Goal: Task Accomplishment & Management: Manage account settings

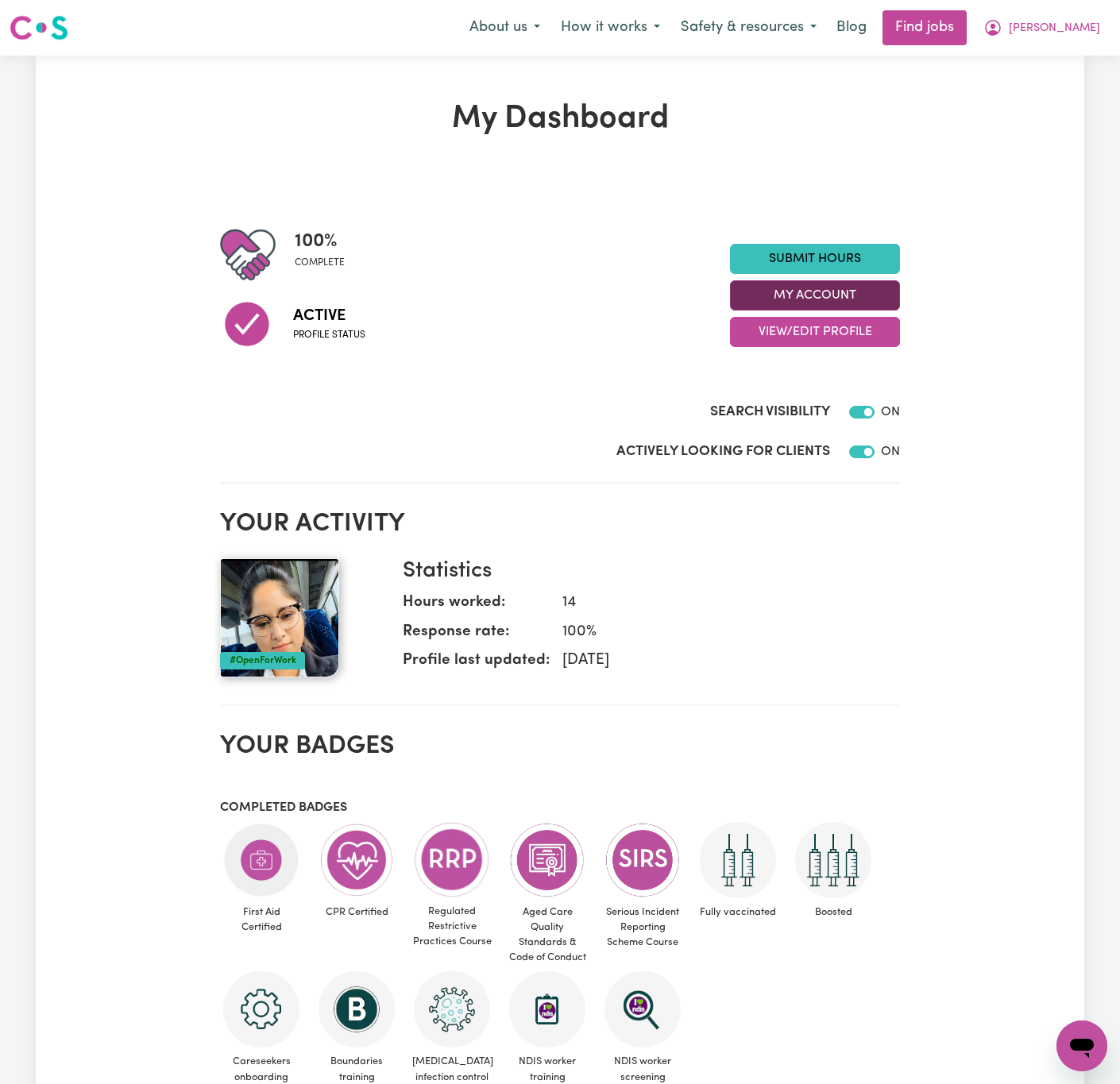
click at [843, 302] on button "My Account" at bounding box center [815, 296] width 170 height 30
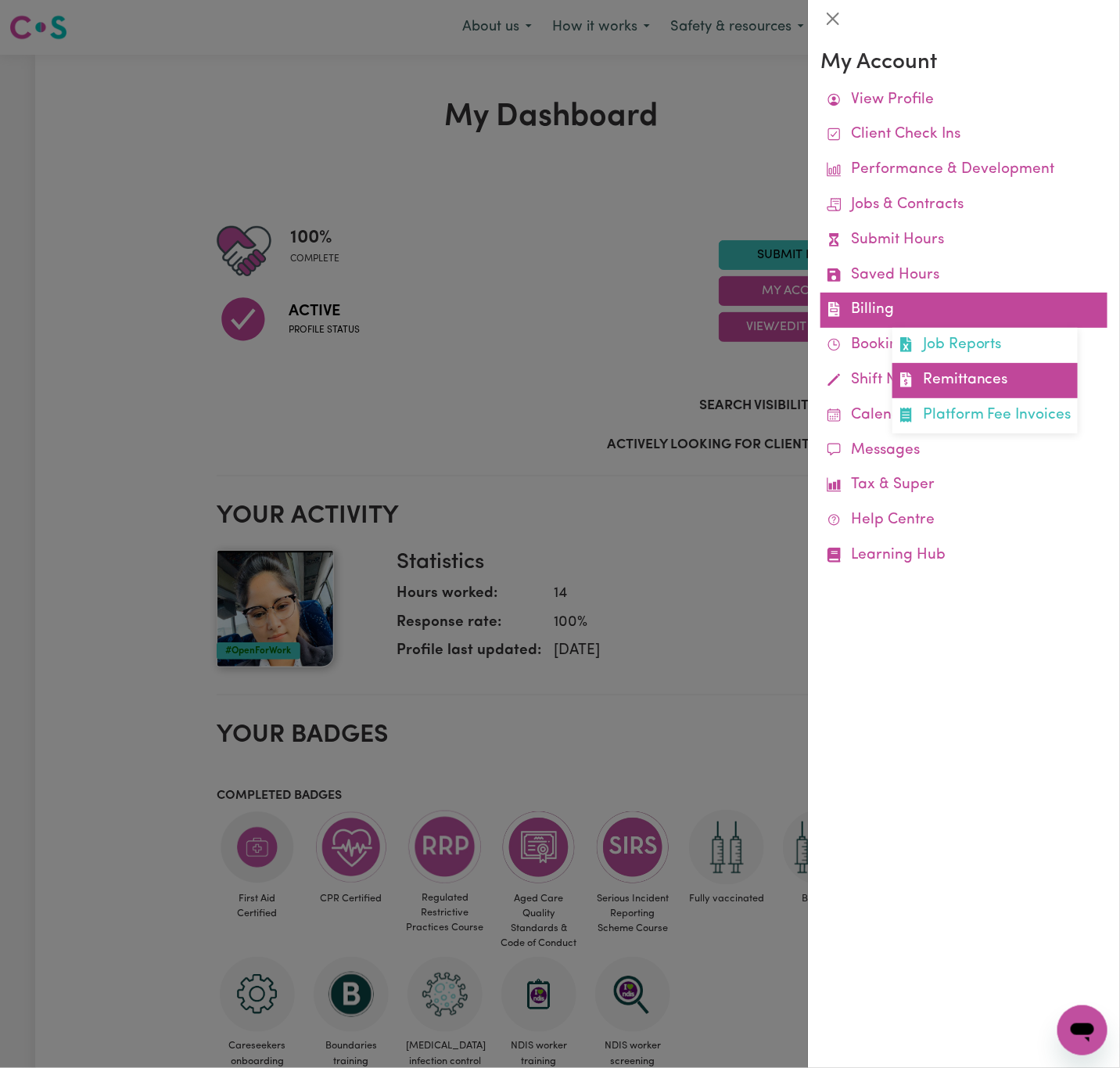
click at [961, 373] on link "Remittances" at bounding box center [985, 381] width 185 height 35
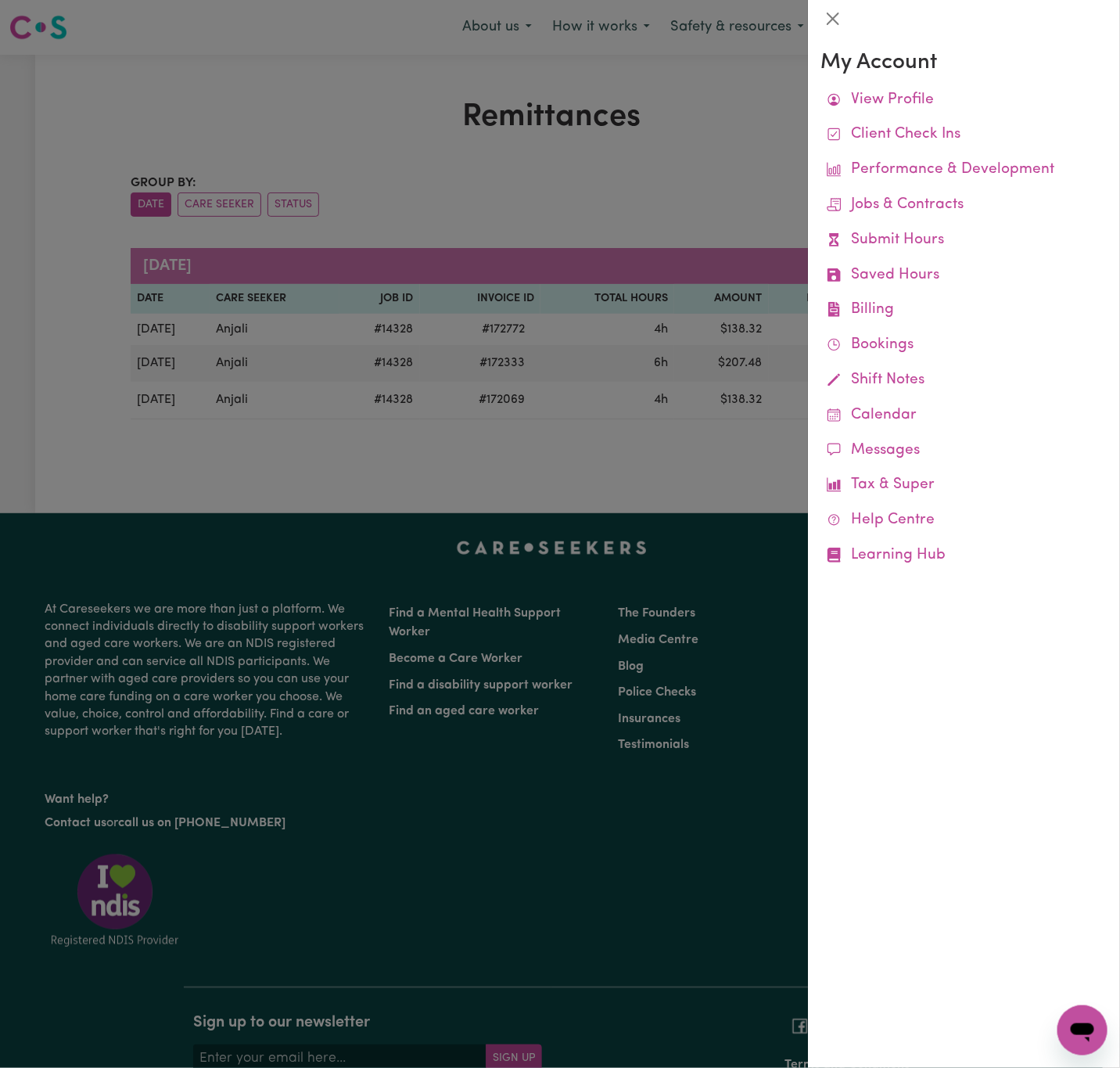
click at [623, 198] on div at bounding box center [560, 534] width 1120 height 1068
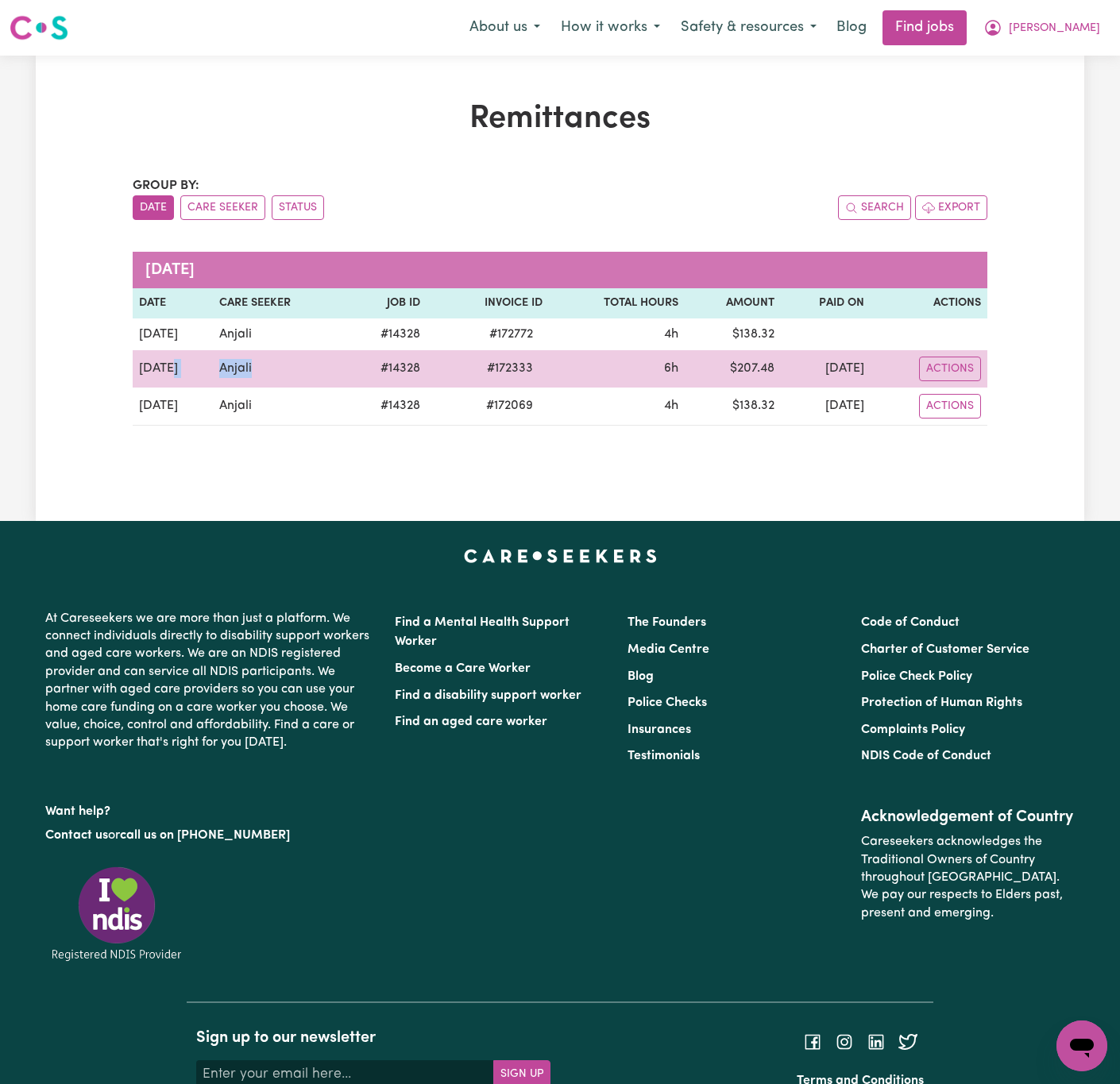
drag, startPoint x: 243, startPoint y: 370, endPoint x: 186, endPoint y: 370, distance: 57.0
click at [186, 370] on tr "[DATE] Anjali # 14328 # 172333 6h $ 207.48 [DATE] Actions" at bounding box center [560, 369] width 854 height 37
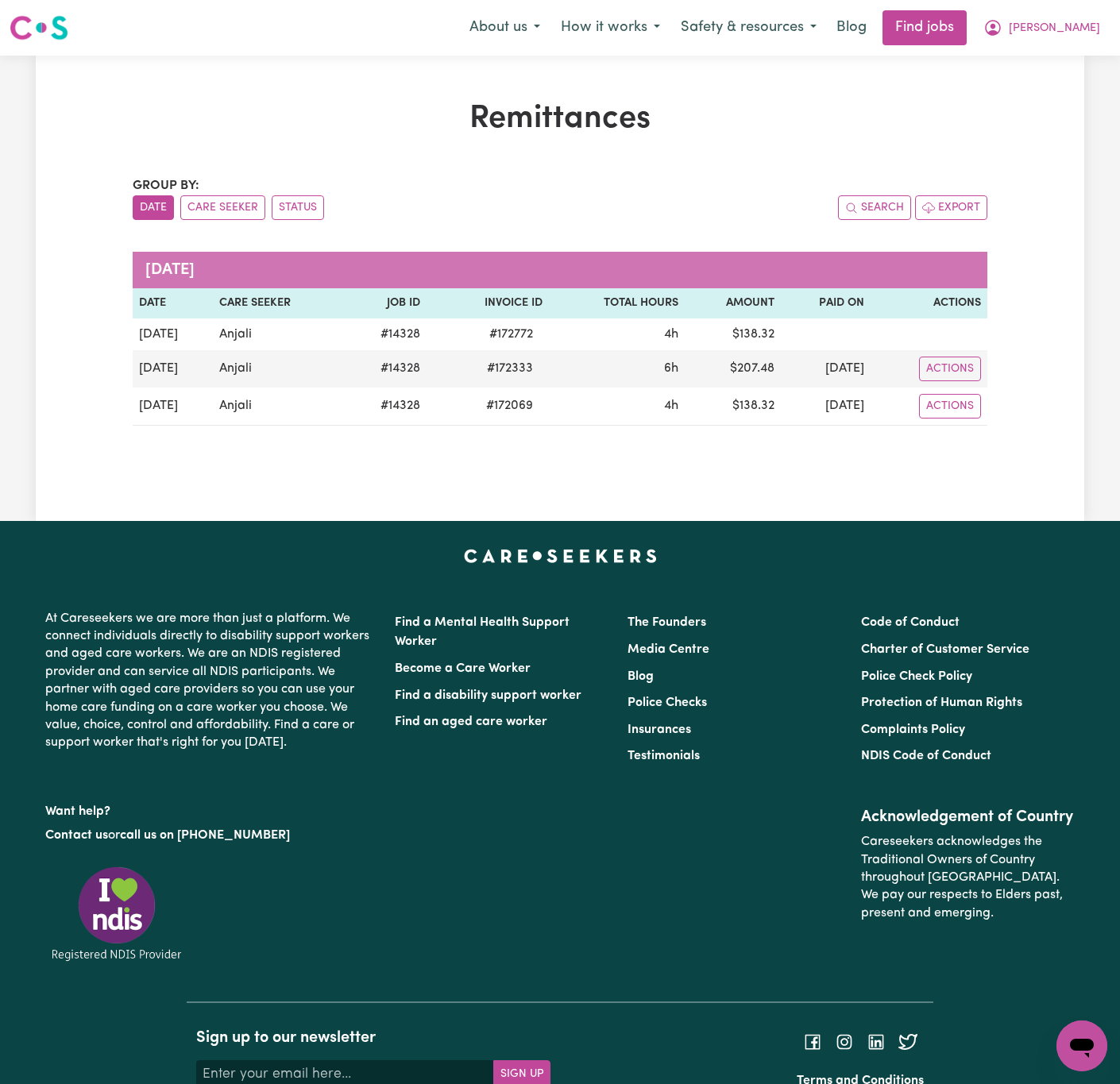
drag, startPoint x: 625, startPoint y: 470, endPoint x: 623, endPoint y: 429, distance: 41.0
click at [628, 470] on div "Remittances Group by: Date Care Seeker Status Search Export [DATE] Date Care Se…" at bounding box center [560, 288] width 873 height 376
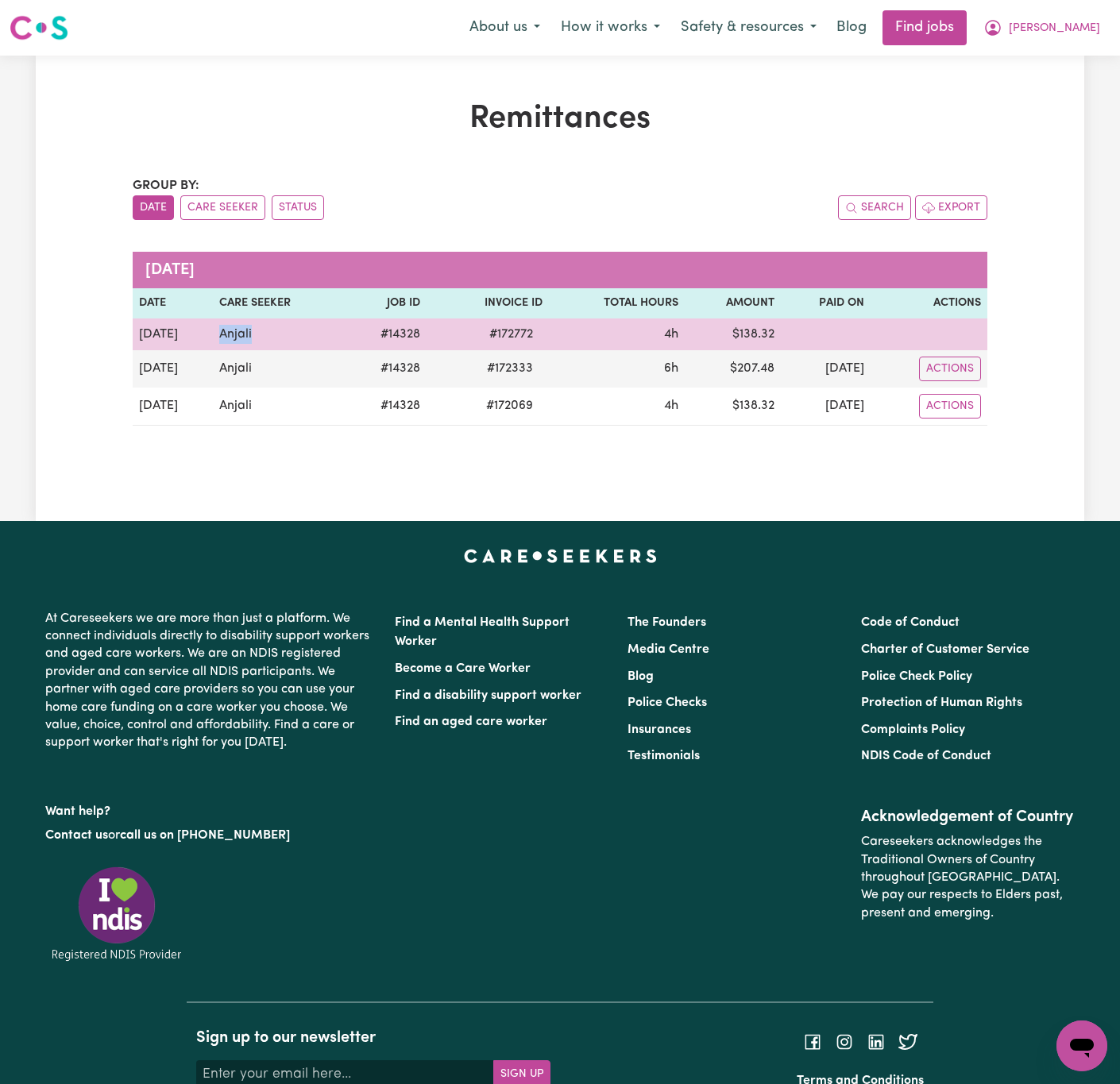
drag, startPoint x: 246, startPoint y: 334, endPoint x: 201, endPoint y: 332, distance: 45.0
click at [213, 332] on td "Anjali" at bounding box center [278, 335] width 131 height 32
copy td "Anjali"
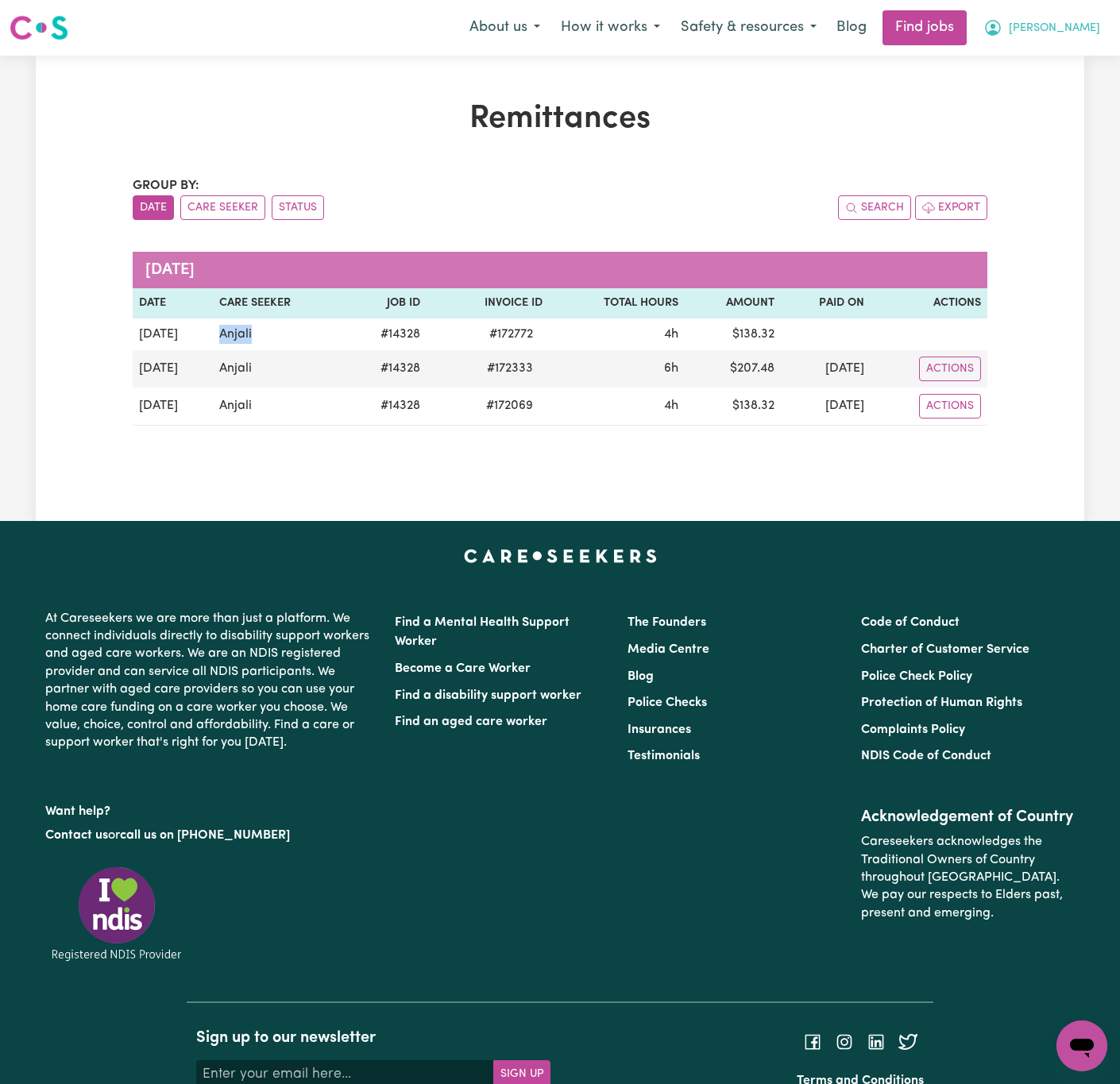
click at [1071, 28] on span "[PERSON_NAME]" at bounding box center [1054, 28] width 92 height 17
click at [1044, 117] on link "Logout" at bounding box center [1046, 122] width 126 height 30
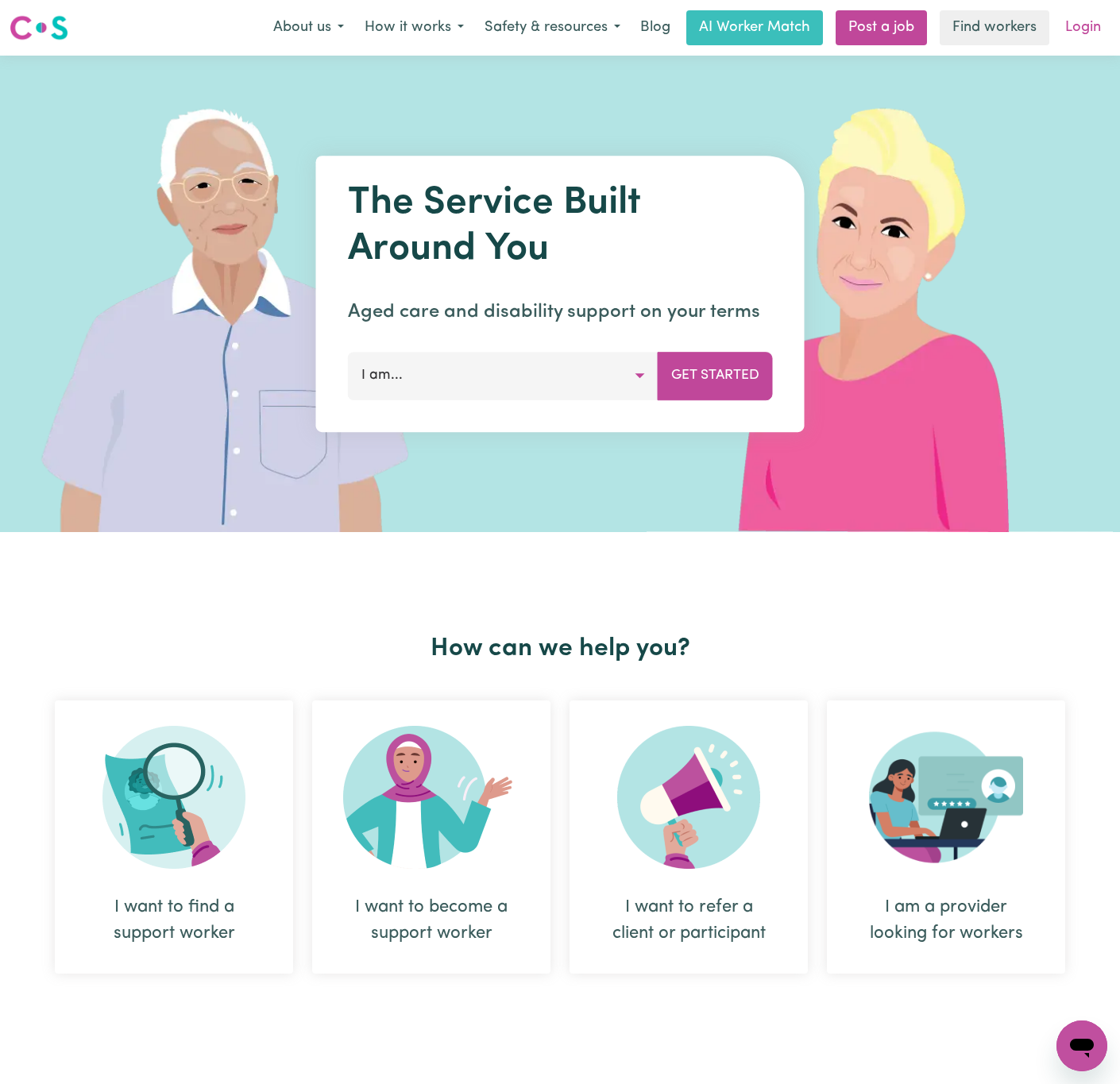
click at [1076, 12] on link "Login" at bounding box center [1083, 27] width 55 height 35
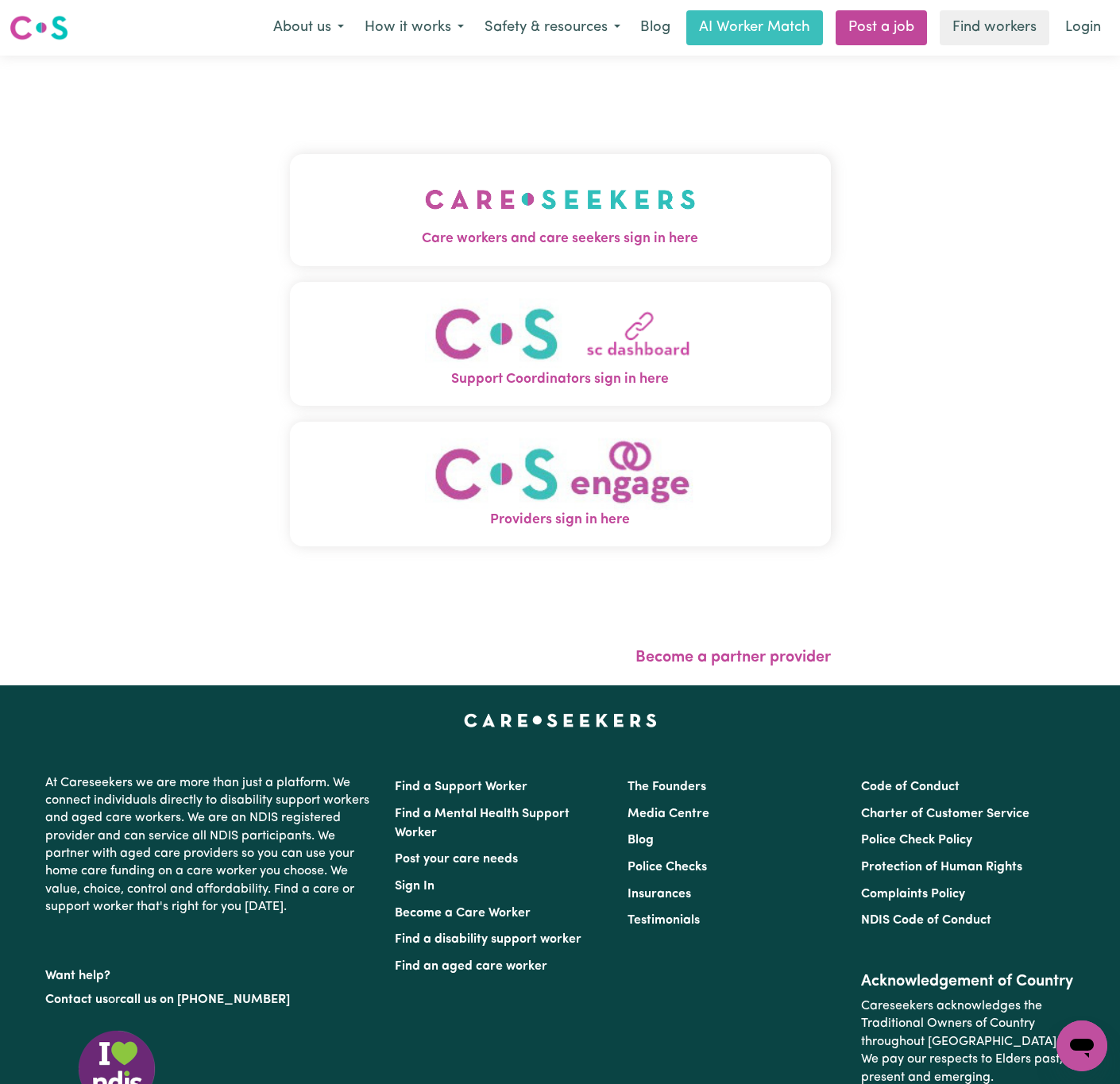
click at [367, 256] on button "Care workers and care seekers sign in here" at bounding box center [560, 210] width 541 height 112
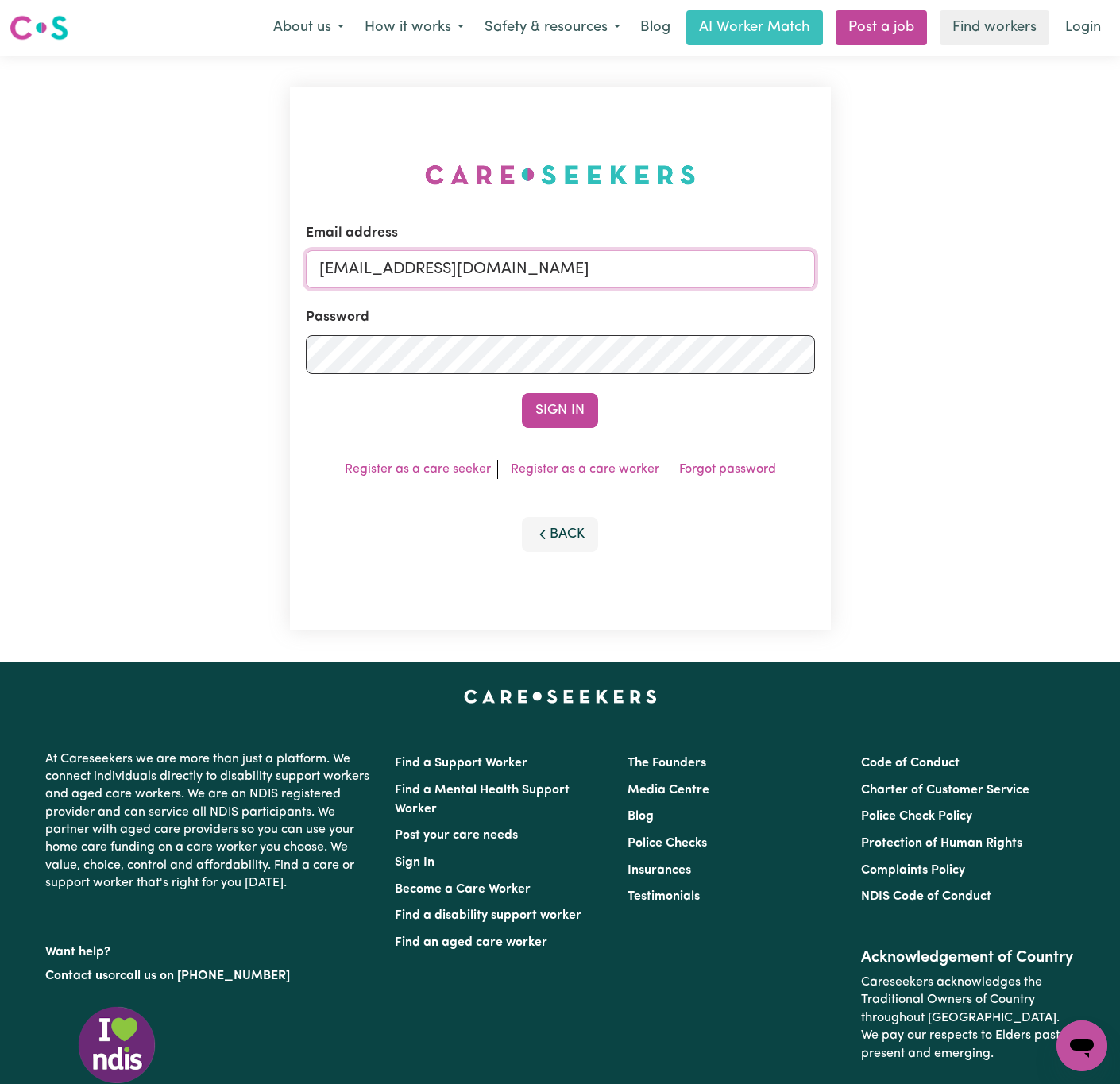
drag, startPoint x: 403, startPoint y: 263, endPoint x: 1353, endPoint y: 271, distance: 950.0
click at [1120, 271] on html "Menu About us How it works Safety & resources Blog AI Worker Match Post a job F…" at bounding box center [560, 654] width 1120 height 1309
paste input "claims@mapleplan"
click at [522, 393] on button "Sign In" at bounding box center [560, 410] width 77 height 35
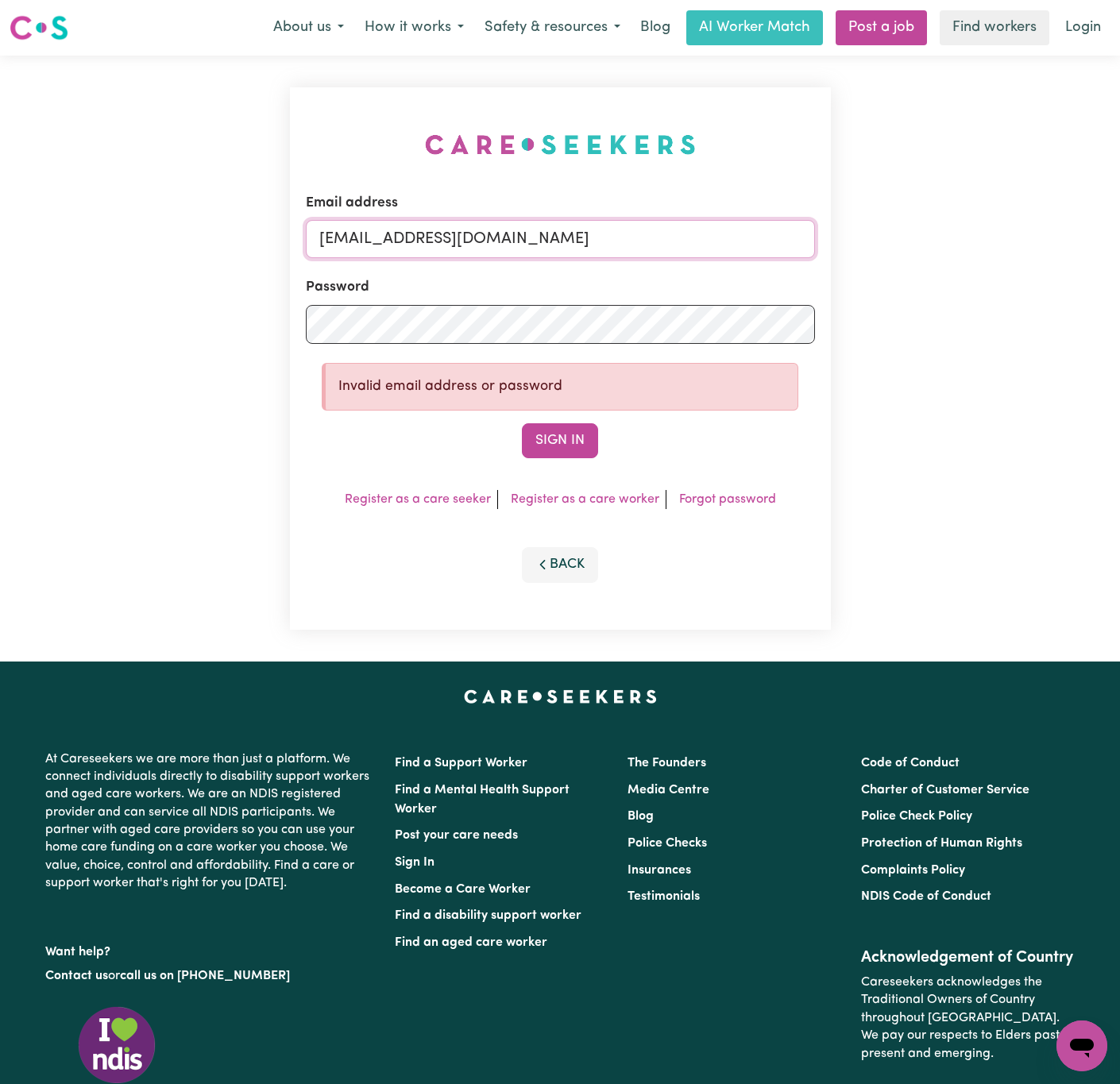
drag, startPoint x: 398, startPoint y: 238, endPoint x: 1043, endPoint y: 251, distance: 645.1
click at [1043, 248] on div "Email address [EMAIL_ADDRESS][DOMAIN_NAME] Password Invalid email address or pa…" at bounding box center [560, 358] width 1120 height 606
paste input "susanearYL@careseekers"
type input "[EMAIL_ADDRESS][DOMAIN_NAME]"
click at [522, 423] on button "Sign In" at bounding box center [560, 440] width 77 height 35
